Goal: Task Accomplishment & Management: Manage account settings

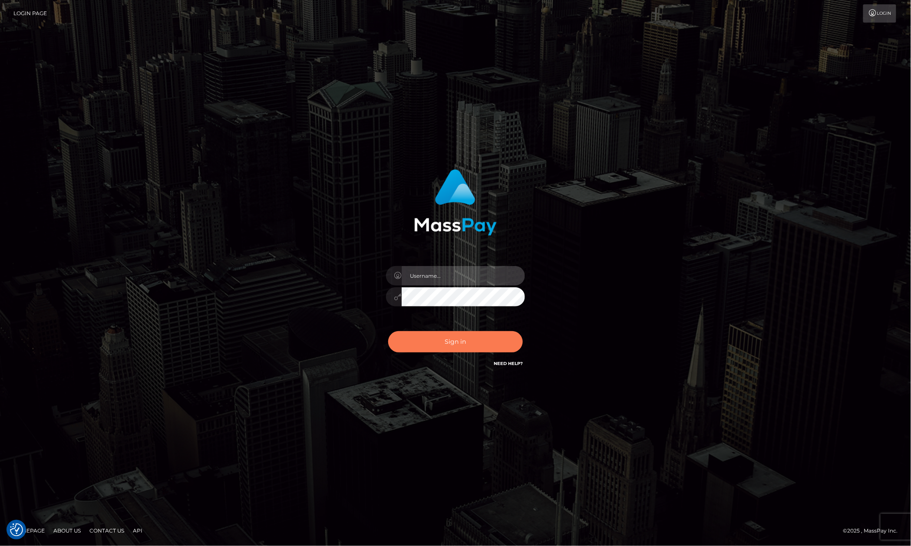
type input "[PERSON_NAME].megabonanza"
click at [491, 316] on button "Sign in" at bounding box center [455, 341] width 135 height 21
click at [541, 292] on div "Allen.megabonanza Sign in" at bounding box center [455, 273] width 495 height 221
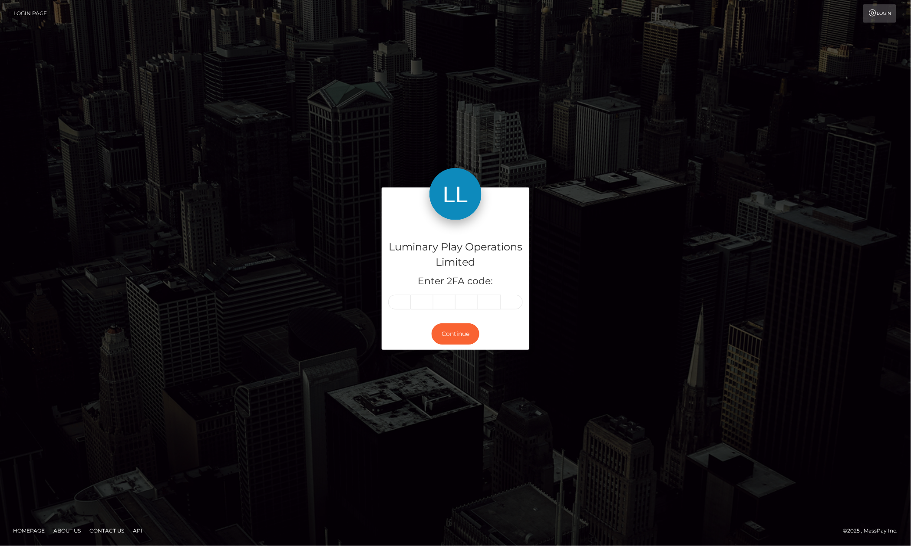
click at [411, 303] on div at bounding box center [455, 302] width 135 height 15
click at [400, 300] on input "text" at bounding box center [399, 302] width 23 height 15
type input "6"
type input "8"
type input "2"
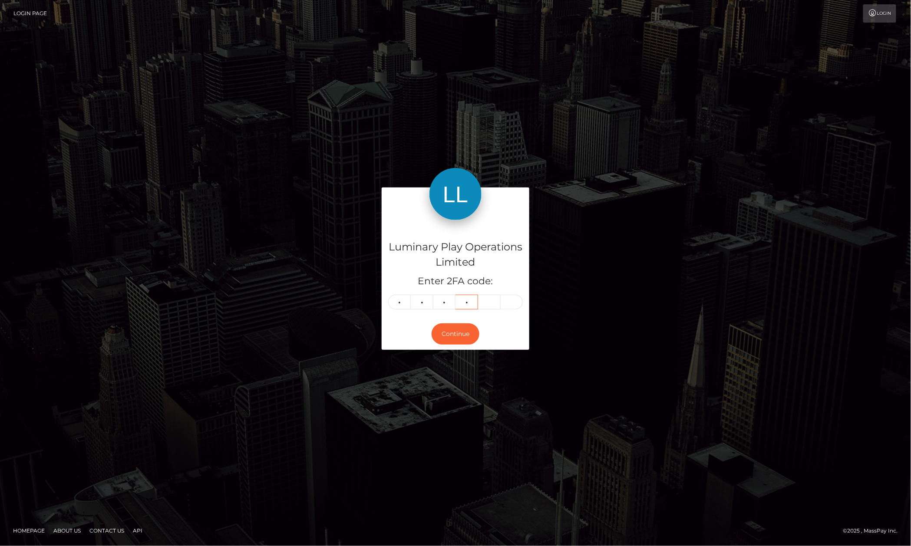
type input "1"
type input "9"
type input "7"
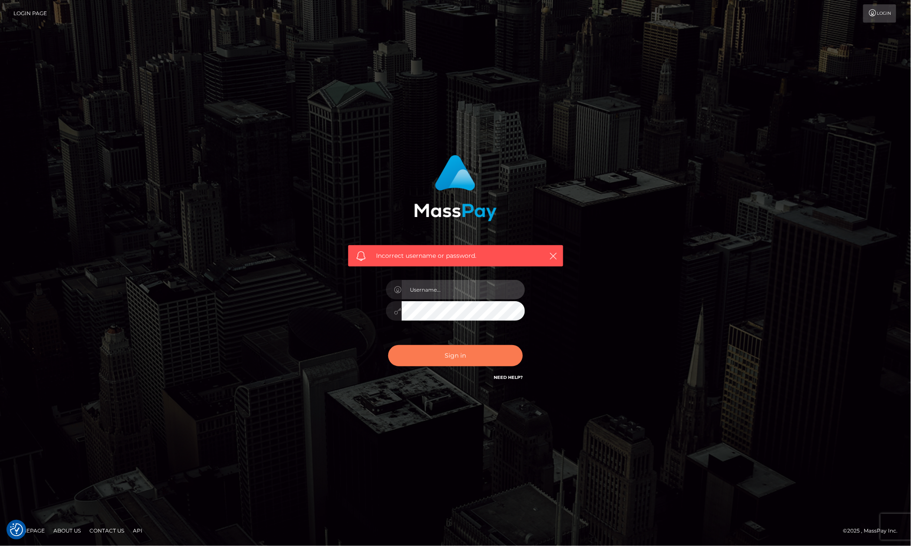
type input "[PERSON_NAME].megabonanza"
click at [448, 353] on button "Sign in" at bounding box center [455, 355] width 135 height 21
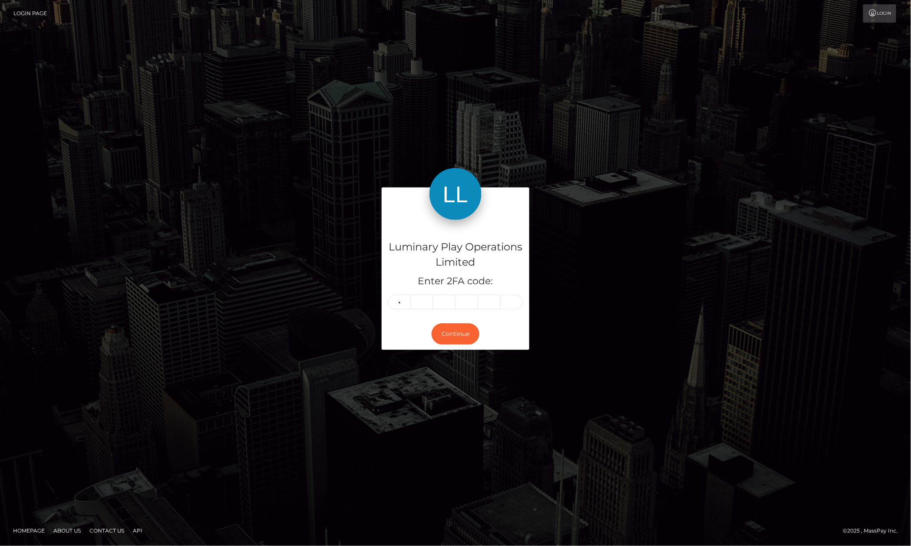
type input "1"
type input "6"
type input "9"
type input "2"
type input "7"
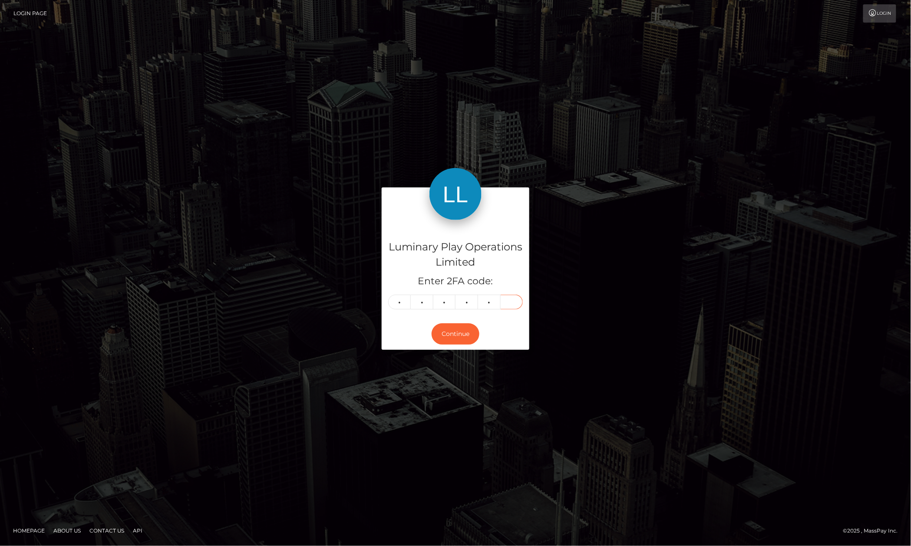
type input "6"
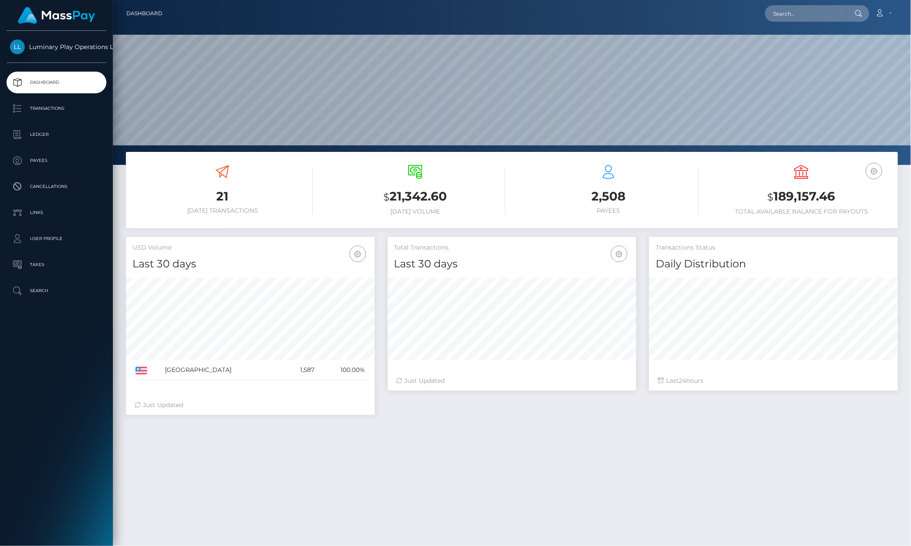
scroll to position [153, 248]
click at [716, 185] on div "USD Balance $ 189,157.46 Total Available Balance for Payouts" at bounding box center [802, 190] width 180 height 50
click at [662, 182] on div "2,508 Payees" at bounding box center [608, 189] width 180 height 49
drag, startPoint x: 832, startPoint y: 198, endPoint x: 754, endPoint y: 200, distance: 77.7
click at [791, 194] on h3 "$ 189,157.46" at bounding box center [802, 197] width 180 height 18
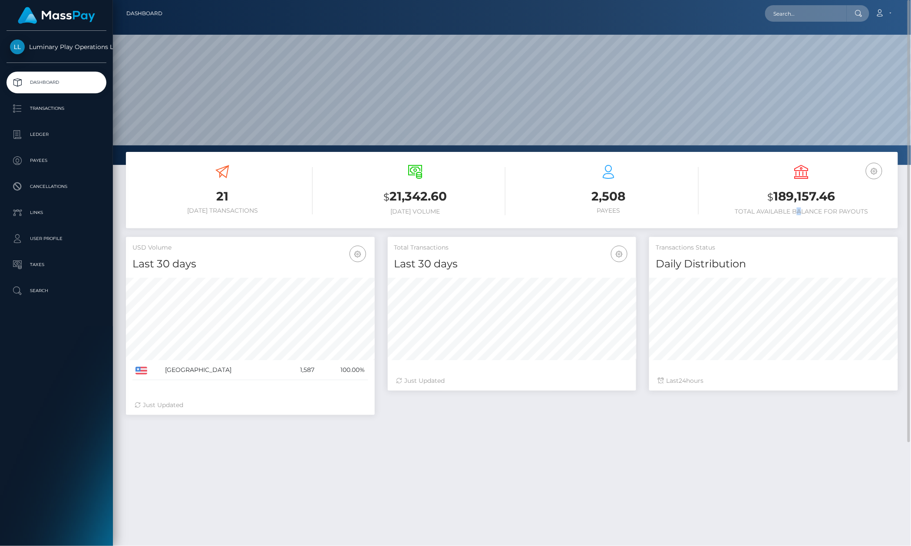
drag, startPoint x: 799, startPoint y: 213, endPoint x: 816, endPoint y: 216, distance: 17.2
click at [800, 213] on h6 "Total Available Balance for Payouts" at bounding box center [802, 211] width 180 height 7
click at [816, 216] on div "USD Balance $ 189,157.46 Total Available Balance for Payouts" at bounding box center [802, 191] width 180 height 66
click at [58, 98] on link "Transactions" at bounding box center [57, 109] width 100 height 22
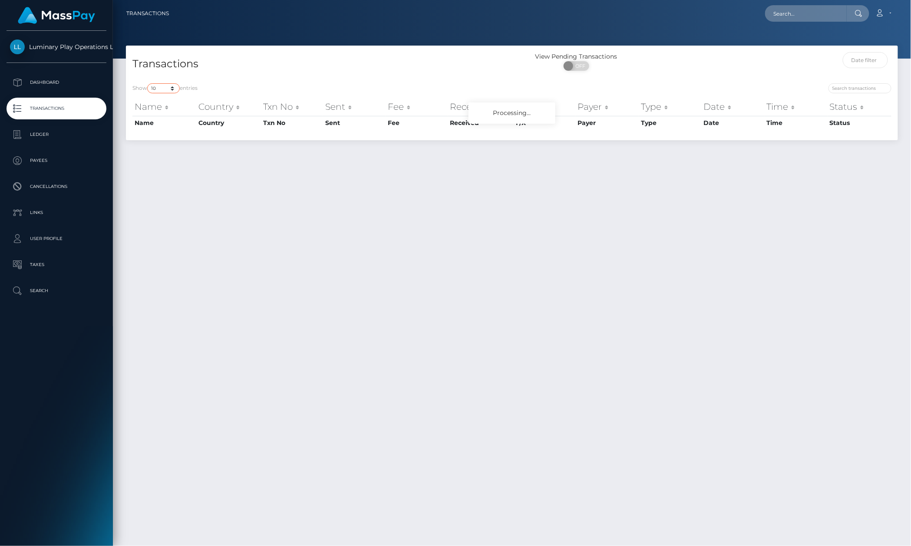
drag, startPoint x: 162, startPoint y: 92, endPoint x: 171, endPoint y: 88, distance: 9.3
click at [166, 90] on select "10 25 50 100 250 500 1,000 3,500" at bounding box center [163, 88] width 33 height 10
select select "3500"
click at [148, 83] on select "10 25 50 100 250 500 1,000 3,500" at bounding box center [163, 88] width 33 height 10
click at [264, 70] on h4 "Transactions" at bounding box center [318, 63] width 373 height 15
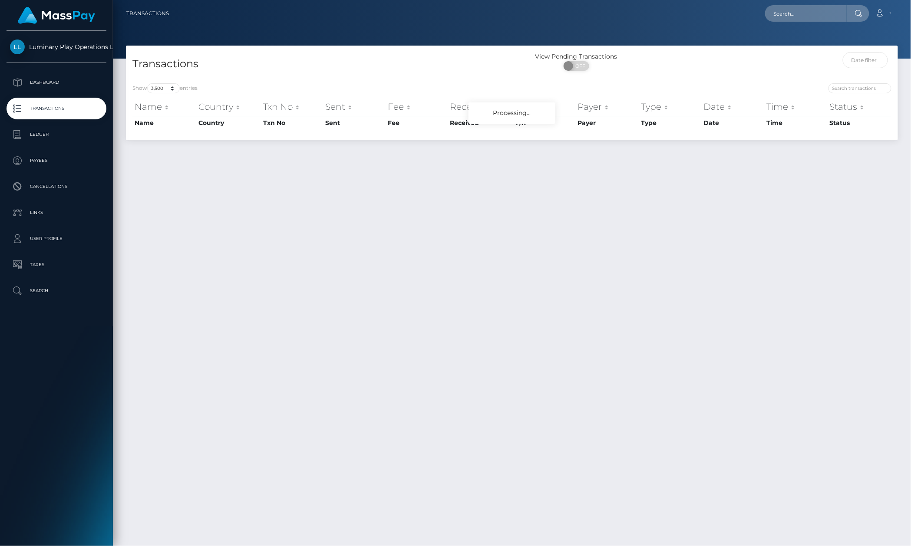
click at [404, 48] on div "Transactions View Pending Transactions ON OFF" at bounding box center [512, 61] width 772 height 31
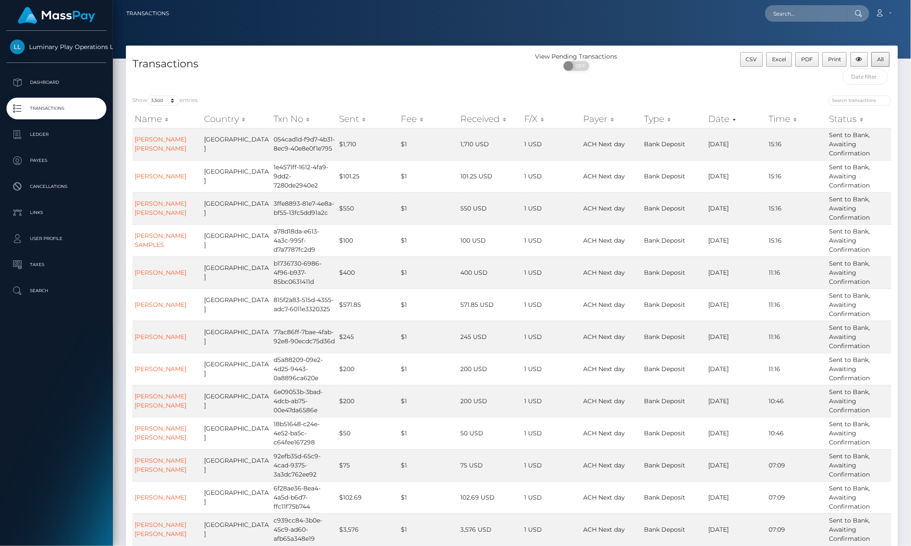
click at [640, 64] on div "ON OFF" at bounding box center [576, 68] width 128 height 14
click at [640, 65] on div "ON OFF" at bounding box center [576, 68] width 128 height 14
click at [662, 65] on div "View Pending Transactions ON OFF" at bounding box center [608, 63] width 193 height 23
click at [880, 58] on span "All" at bounding box center [880, 59] width 7 height 7
drag, startPoint x: 382, startPoint y: 51, endPoint x: 875, endPoint y: 132, distance: 499.4
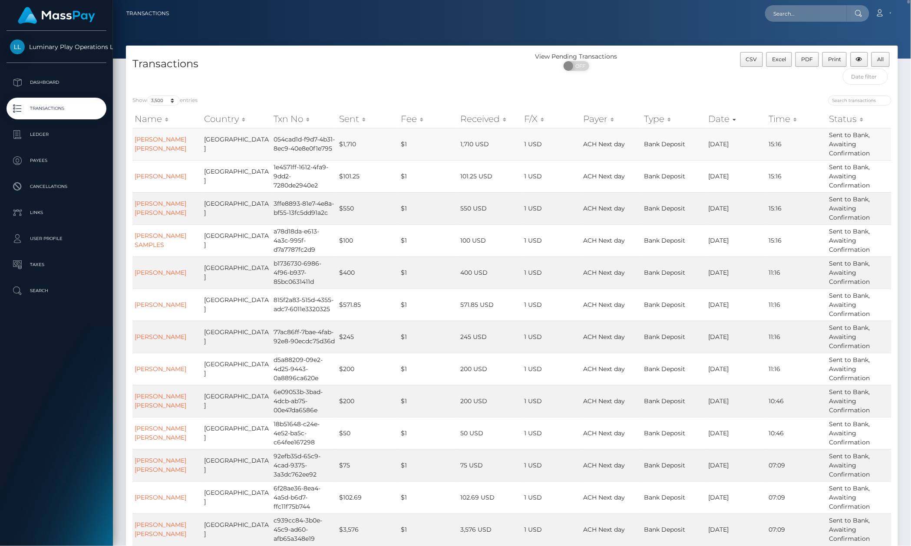
click at [391, 49] on div "Transactions View Pending Transactions ON OFF CSV Excel PDF Print All" at bounding box center [512, 67] width 772 height 43
drag, startPoint x: 43, startPoint y: 387, endPoint x: 208, endPoint y: 326, distance: 175.3
click at [44, 387] on div "Luminary Play Operations Limited Dashboard Transactions Ledger Payees Cancellat…" at bounding box center [56, 288] width 113 height 514
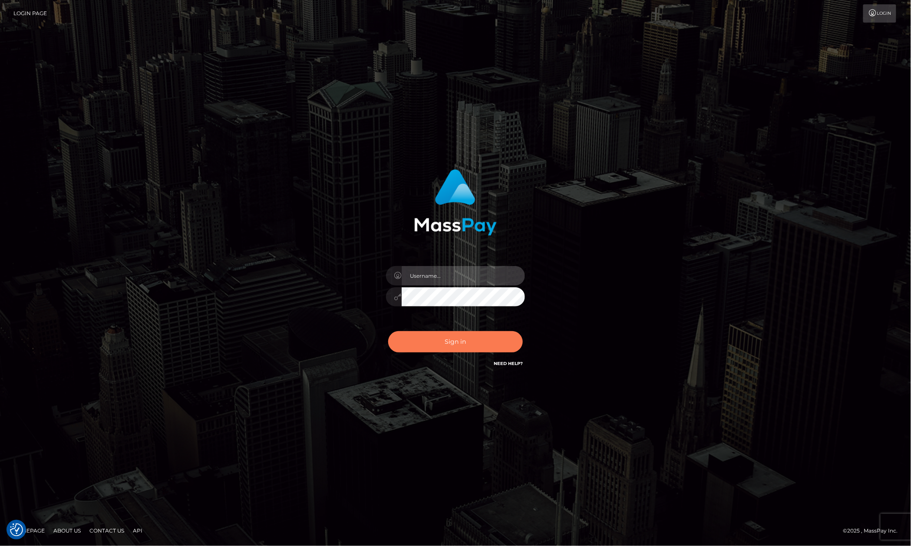
type input "[PERSON_NAME].megabonanza"
click at [448, 344] on button "Sign in" at bounding box center [455, 341] width 135 height 21
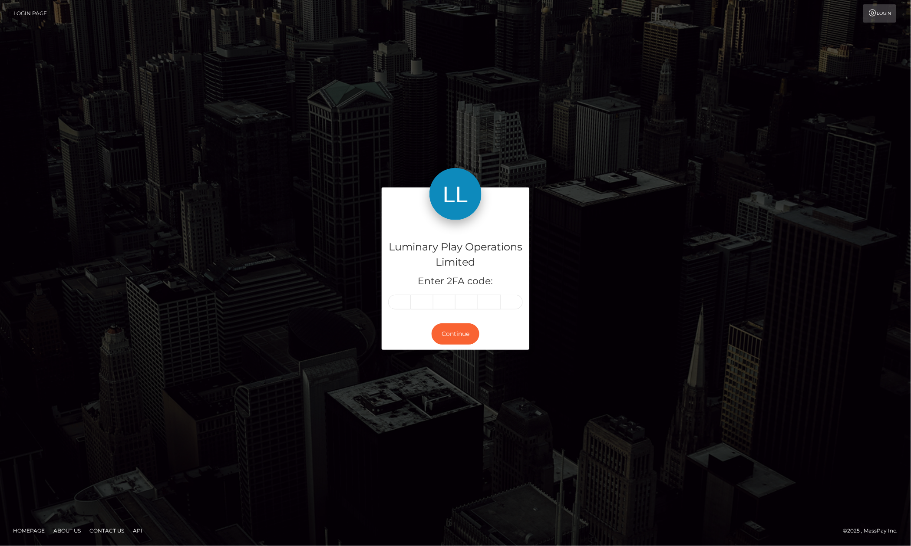
drag, startPoint x: 161, startPoint y: 240, endPoint x: 447, endPoint y: 237, distance: 285.7
click at [164, 233] on div "Luminary Play Operations Limited Enter 2FA code: Continue" at bounding box center [455, 272] width 911 height 301
click at [686, 326] on div "Luminary Play Operations Limited Enter 2FA code: Continue" at bounding box center [455, 273] width 495 height 171
click at [396, 308] on input "text" at bounding box center [399, 302] width 23 height 15
type input "6"
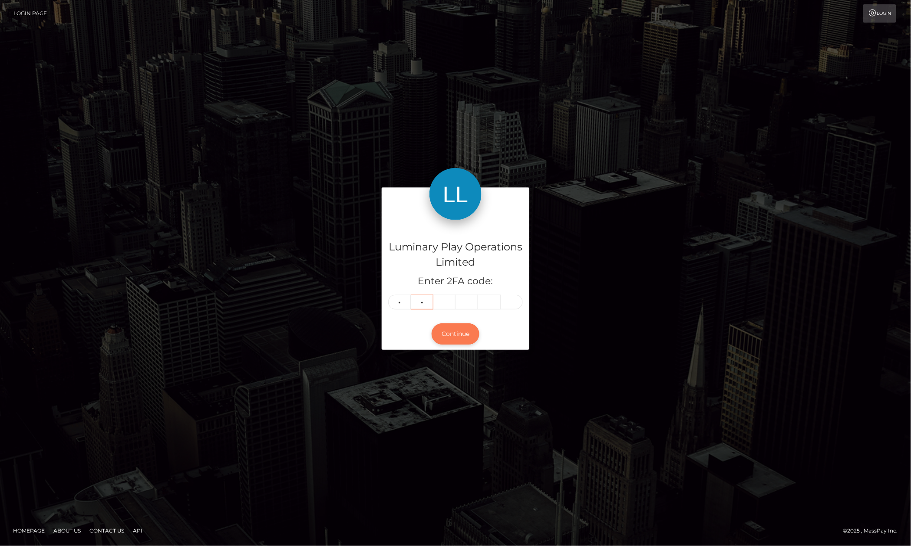
type input "2"
type input "1"
type input "0"
type input "2"
type input "0"
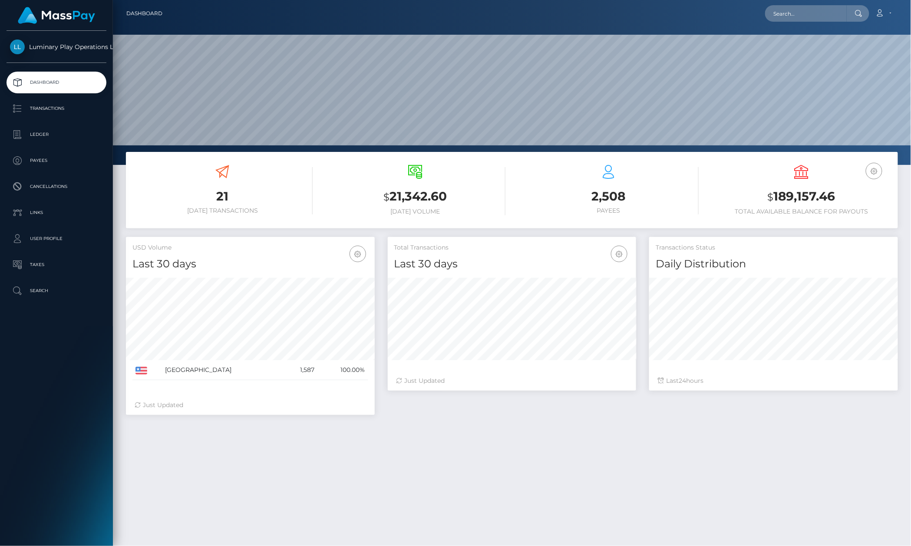
scroll to position [153, 248]
click at [72, 102] on p "Transactions" at bounding box center [56, 108] width 93 height 13
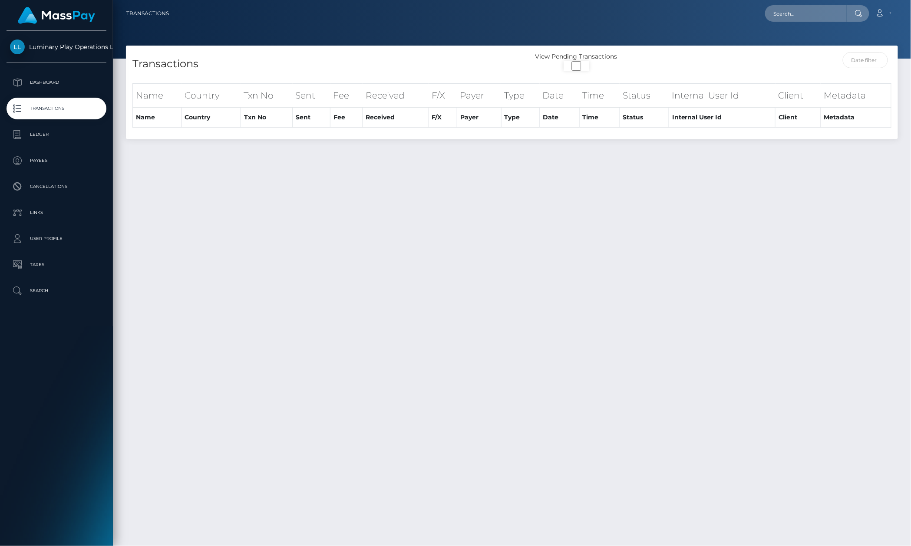
select select "3500"
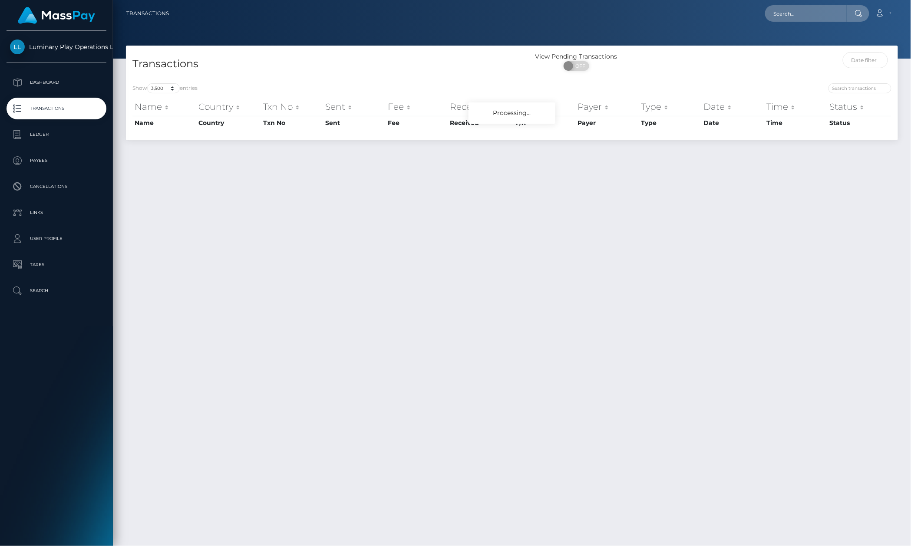
click at [348, 62] on h4 "Transactions" at bounding box center [318, 63] width 373 height 15
click at [306, 83] on div "Show 10 25 50 100 250 500 1,000 3,500 entries" at bounding box center [318, 89] width 373 height 12
click at [354, 33] on div at bounding box center [512, 29] width 798 height 59
click at [169, 91] on div "Show 10 25 50 100 250 500 1,000 3,500 entries Name Country Txn No Sent Fee Rece…" at bounding box center [512, 108] width 772 height 63
click at [175, 77] on div "Transactions" at bounding box center [319, 64] width 386 height 25
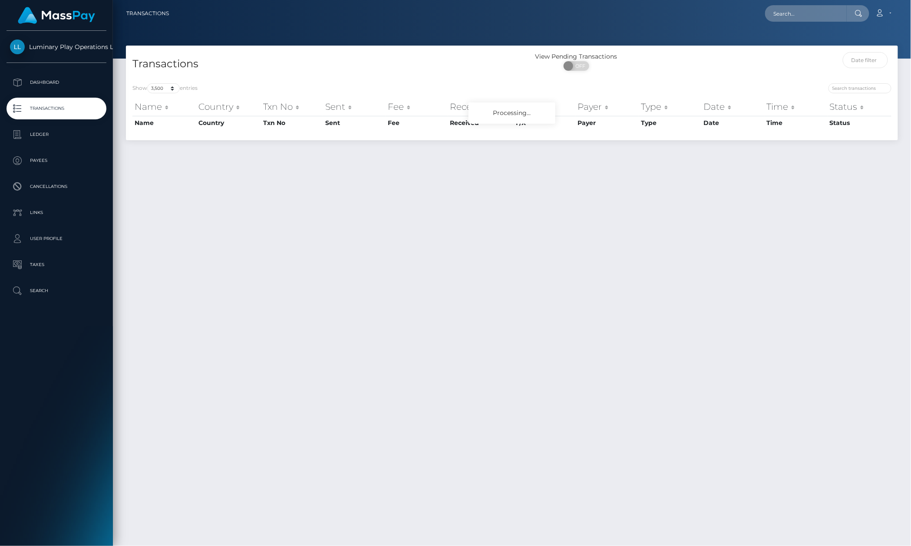
click at [169, 77] on div "Transactions" at bounding box center [319, 64] width 386 height 25
click at [166, 77] on div "Transactions" at bounding box center [319, 64] width 386 height 25
click at [165, 77] on div "Transactions" at bounding box center [319, 64] width 386 height 25
click at [660, 70] on div "View Pending Transactions ON OFF" at bounding box center [608, 63] width 193 height 23
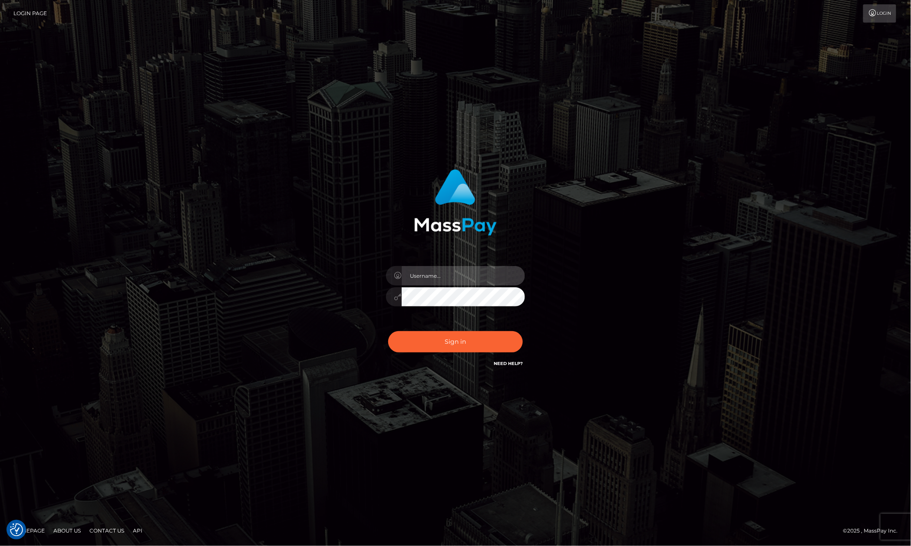
type input "[PERSON_NAME].megabonanza"
drag, startPoint x: 315, startPoint y: 515, endPoint x: 349, endPoint y: 438, distance: 83.6
click at [315, 515] on div "[PERSON_NAME].megabonanza" at bounding box center [455, 273] width 911 height 546
drag, startPoint x: 151, startPoint y: 214, endPoint x: 579, endPoint y: 505, distance: 517.4
click at [166, 224] on div "[PERSON_NAME].megabonanza" at bounding box center [455, 273] width 911 height 351
